Goal: Task Accomplishment & Management: Use online tool/utility

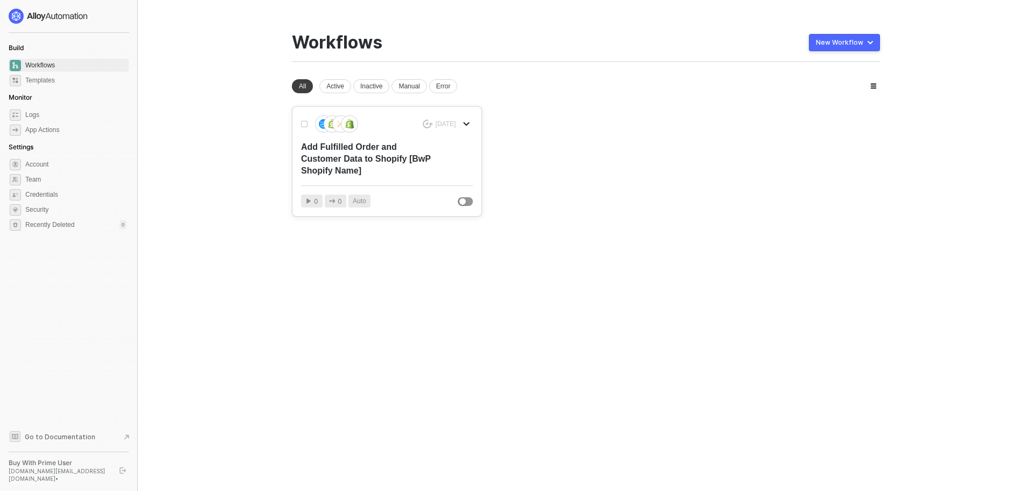
click at [357, 165] on div "Add Fulfilled Order and Customer Data to Shopify [BwP Shopify Name]" at bounding box center [369, 159] width 137 height 36
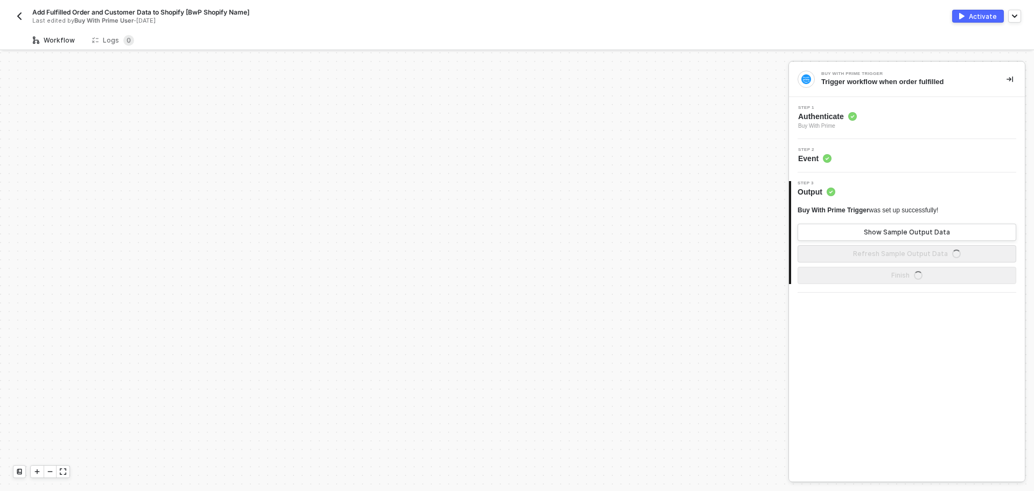
scroll to position [1458, 0]
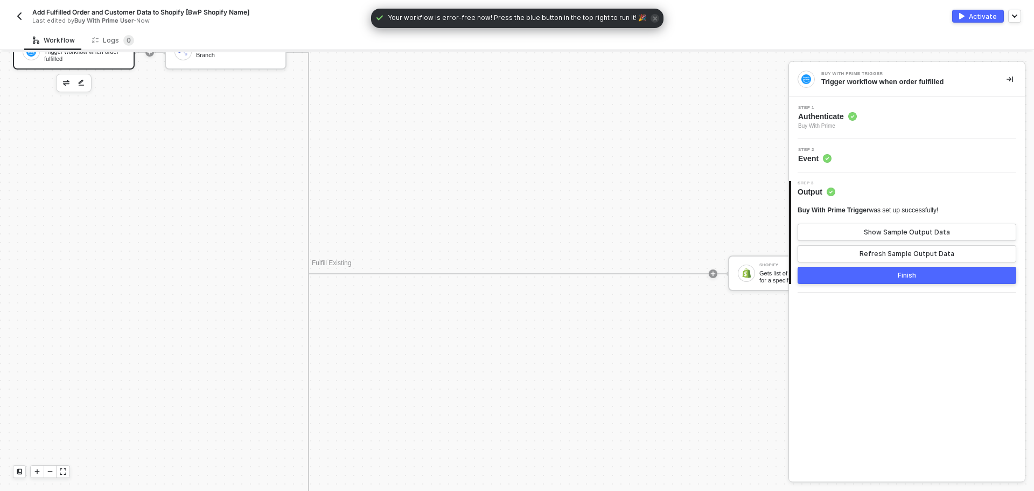
click at [936, 268] on button "Finish" at bounding box center [907, 275] width 219 height 17
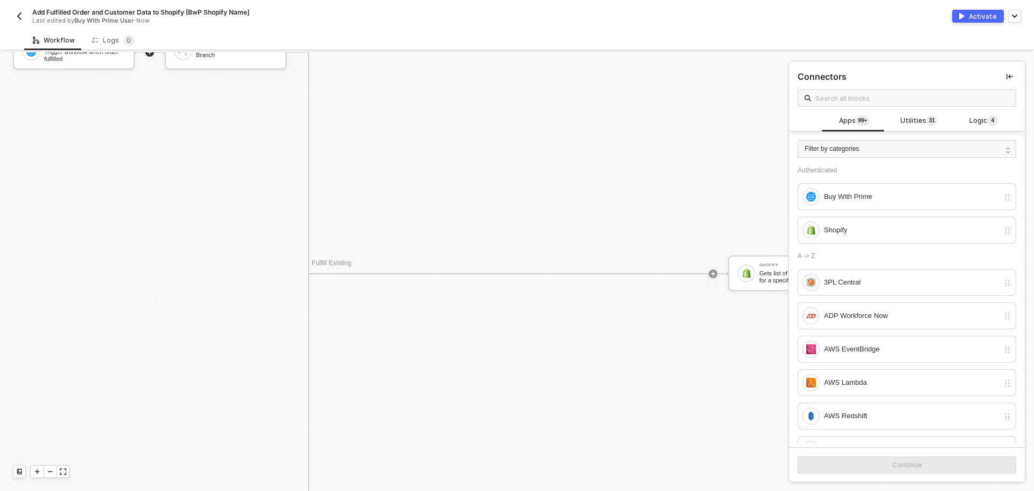
click at [976, 15] on div "Activate" at bounding box center [983, 16] width 28 height 9
